Goal: Subscribe to service/newsletter

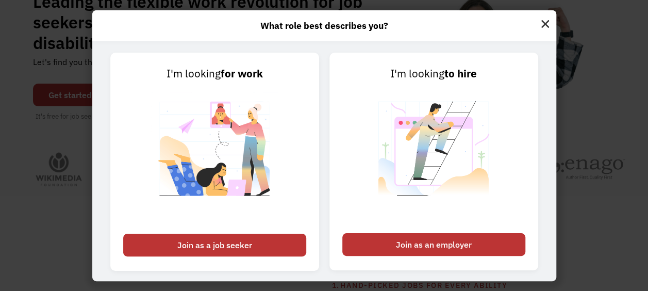
click at [550, 22] on img at bounding box center [545, 22] width 22 height 25
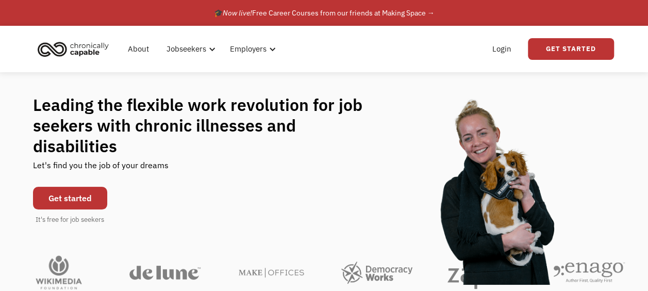
click at [84, 187] on link "Get started" at bounding box center [70, 198] width 74 height 23
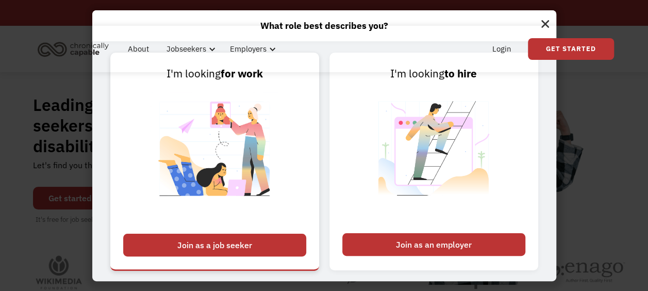
click at [226, 239] on div "Join as a job seeker" at bounding box center [214, 245] width 183 height 23
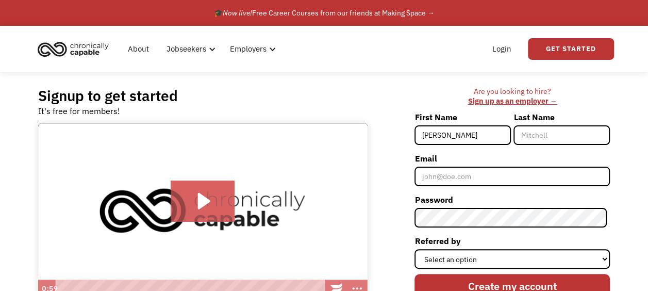
type input "Robert"
click at [558, 124] on label "Last Name" at bounding box center [562, 117] width 96 height 16
click at [558, 125] on input "Last Name" at bounding box center [562, 135] width 96 height 20
type input "Theobald"
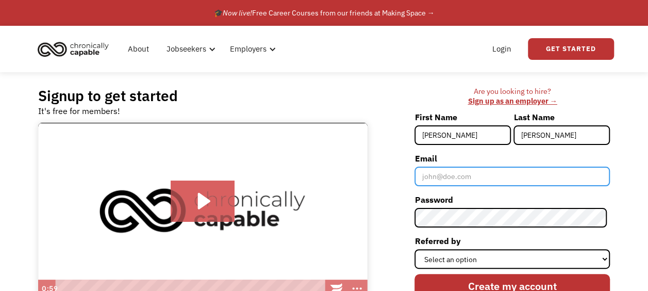
click at [427, 178] on input "Email" at bounding box center [512, 177] width 195 height 20
type input "roberttheobald32@outlook.com"
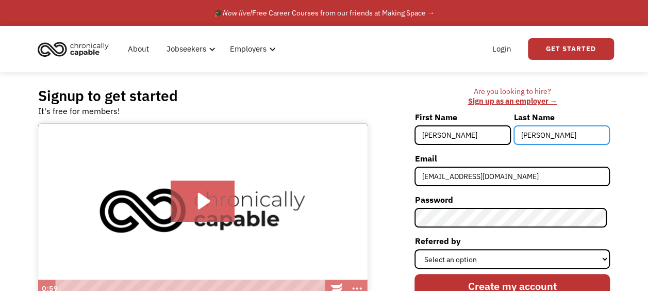
click at [557, 137] on input "Theobald" at bounding box center [562, 135] width 96 height 20
type input "T"
click at [451, 136] on input "Robert" at bounding box center [463, 135] width 96 height 20
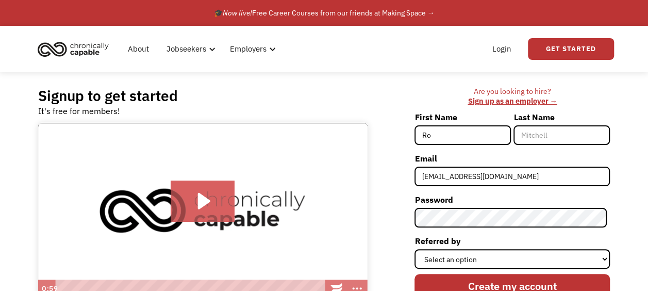
type input "R"
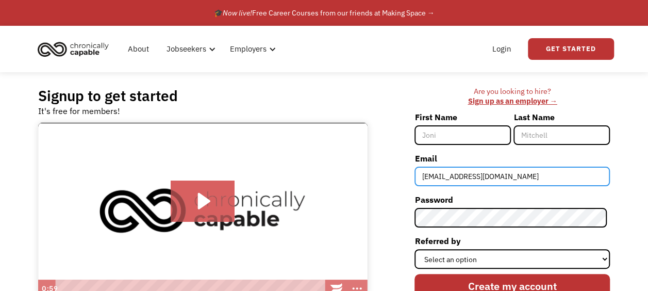
drag, startPoint x: 542, startPoint y: 181, endPoint x: 406, endPoint y: 194, distance: 136.7
click at [406, 194] on div "Are you looking to hire? ‍ Sign up as an employer → First Name Last Name Email …" at bounding box center [494, 213] width 233 height 252
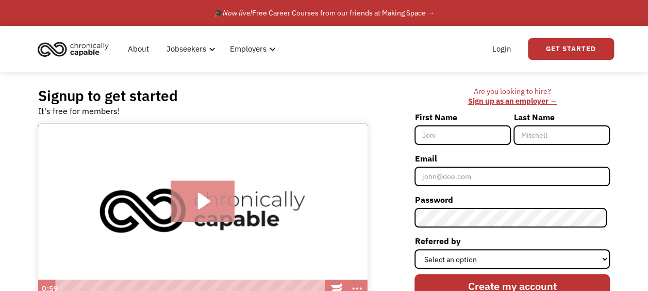
drag, startPoint x: 201, startPoint y: 200, endPoint x: 203, endPoint y: 210, distance: 10.4
click at [201, 201] on icon "Play Video: Introducing Chronically Capable" at bounding box center [204, 201] width 12 height 16
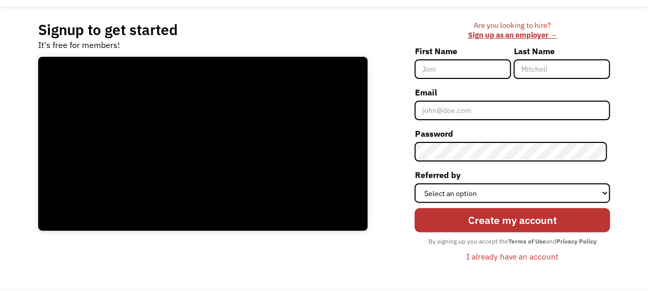
scroll to position [155, 0]
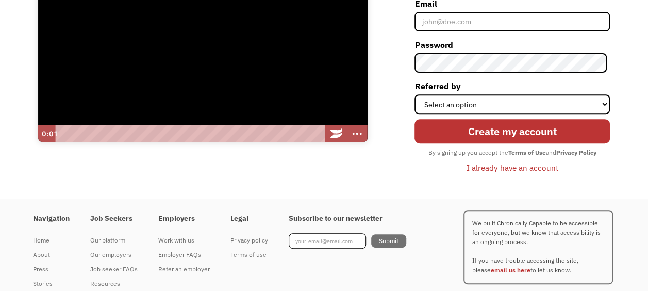
click at [173, 25] on div at bounding box center [202, 55] width 329 height 174
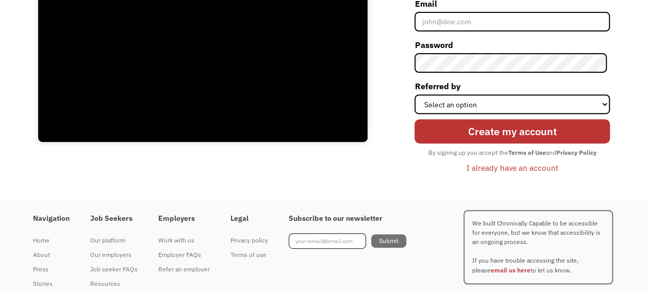
scroll to position [0, 0]
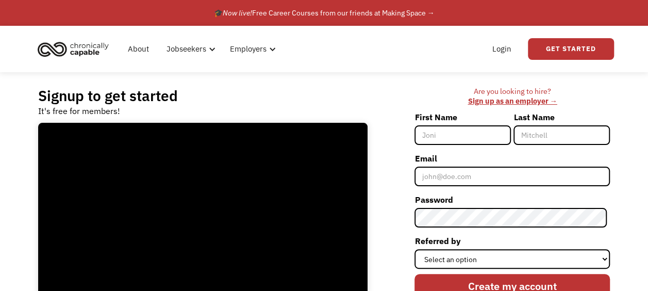
click at [556, 100] on link "Sign up as an employer →" at bounding box center [512, 101] width 89 height 10
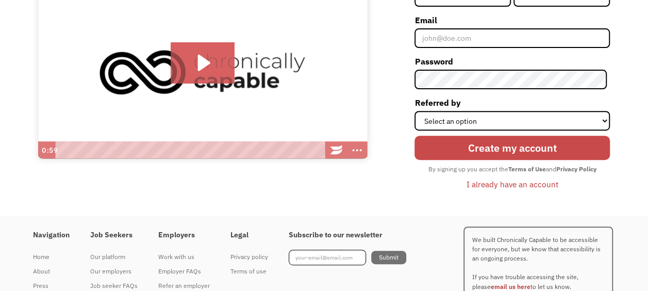
scroll to position [155, 0]
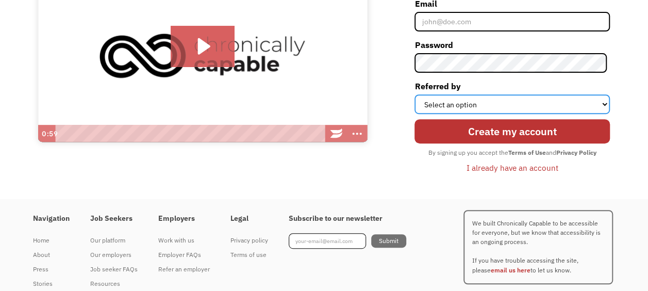
click at [603, 105] on select "Select an option Instagram Facebook Twitter Search Engine News Article Word of …" at bounding box center [512, 104] width 195 height 20
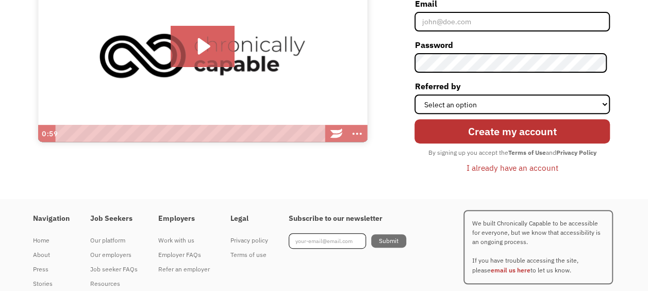
click at [378, 176] on div "Are you looking to hire? ‍ Sign up as an employer → First Name Last Name Email …" at bounding box center [494, 58] width 233 height 252
click at [305, 238] on input "Footer Newsletter" at bounding box center [327, 240] width 77 height 15
type input "roberttheobald32@outlook.com"
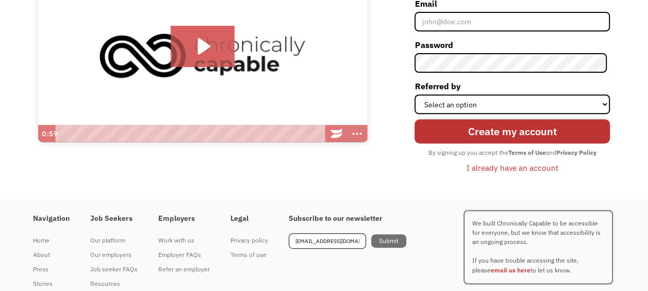
click at [386, 240] on input "Submit" at bounding box center [388, 240] width 35 height 13
type input "Please wait..."
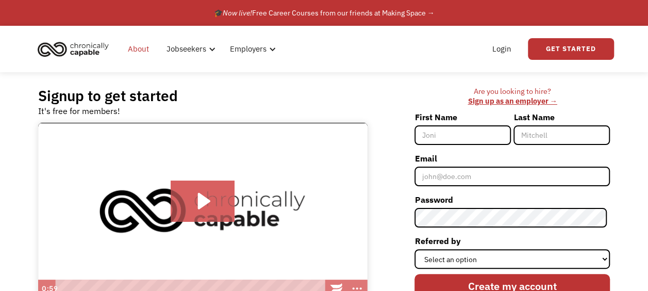
click at [131, 46] on link "About" at bounding box center [139, 48] width 34 height 33
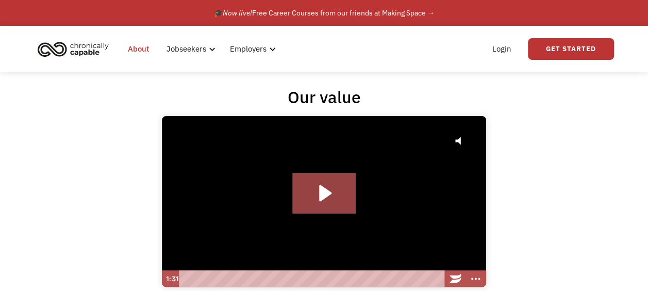
scroll to position [103, 0]
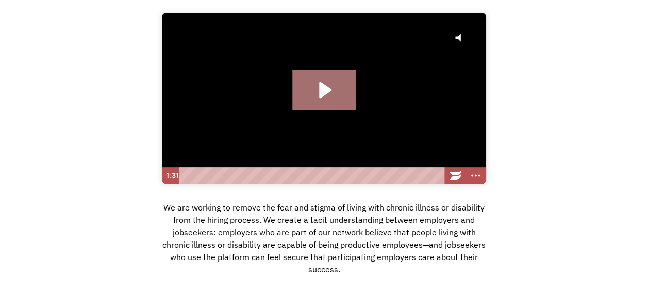
click at [321, 93] on icon "Play Video: Hire with Chronically Capable" at bounding box center [325, 90] width 12 height 16
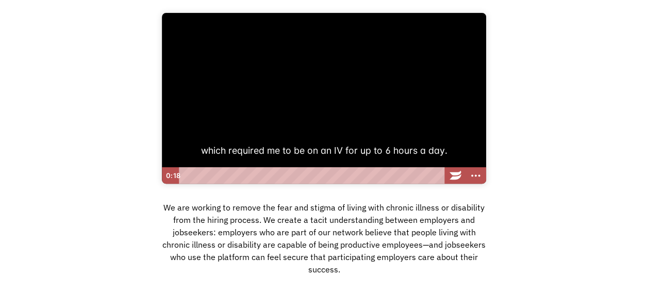
click at [403, 280] on div "We are working to remove the fear and stigma of living with chronic illness or …" at bounding box center [324, 242] width 324 height 87
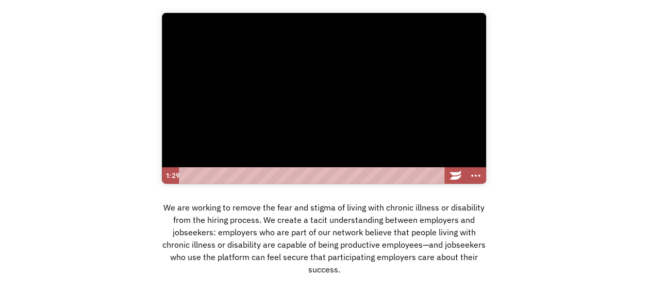
click at [316, 129] on div at bounding box center [324, 98] width 324 height 171
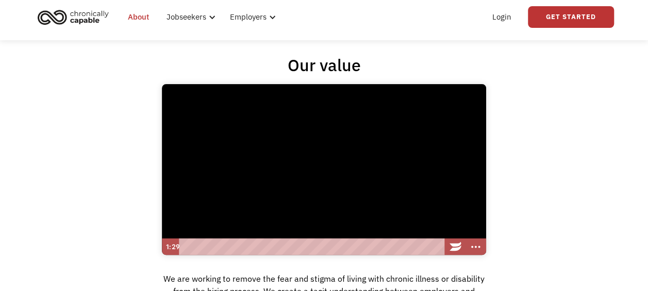
scroll to position [0, 0]
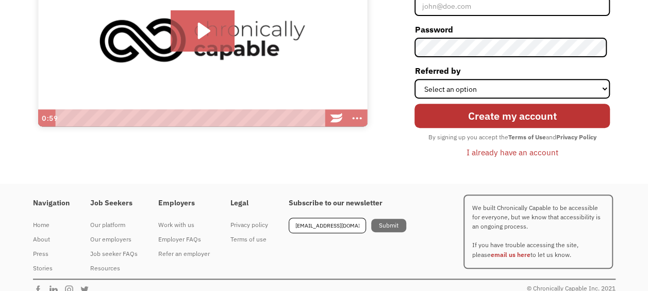
scroll to position [184, 0]
